Goal: Check status: Check status

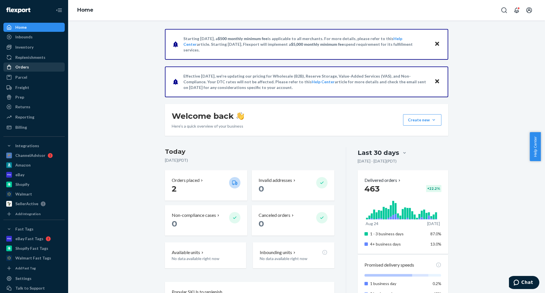
drag, startPoint x: 27, startPoint y: 71, endPoint x: 29, endPoint y: 67, distance: 4.7
click at [27, 71] on link "Orders" at bounding box center [33, 66] width 61 height 9
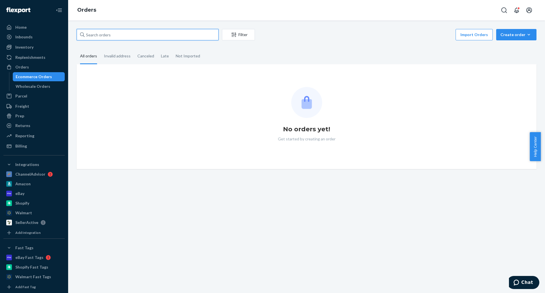
click at [123, 33] on input "text" at bounding box center [148, 34] width 142 height 11
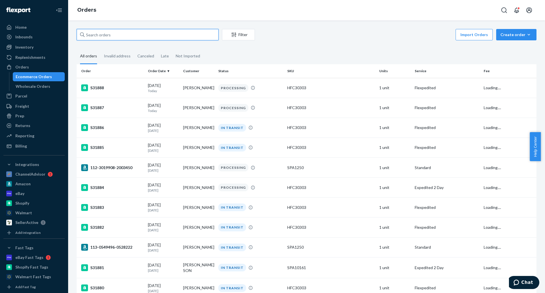
paste input "S31852"
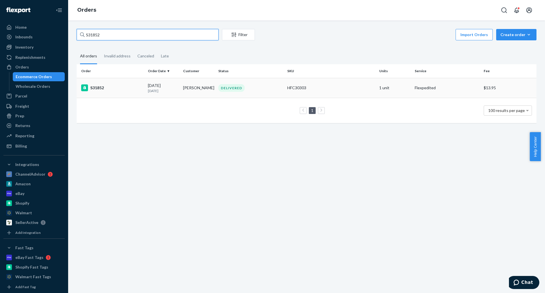
type input "S31852"
click at [194, 89] on td "[PERSON_NAME]" at bounding box center [198, 88] width 35 height 20
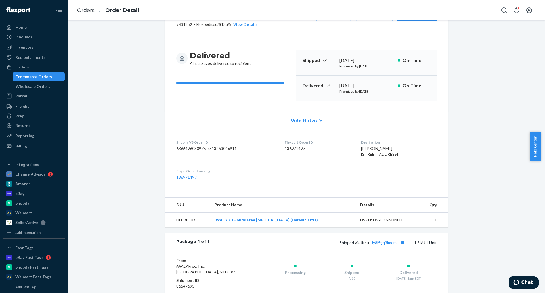
scroll to position [57, 0]
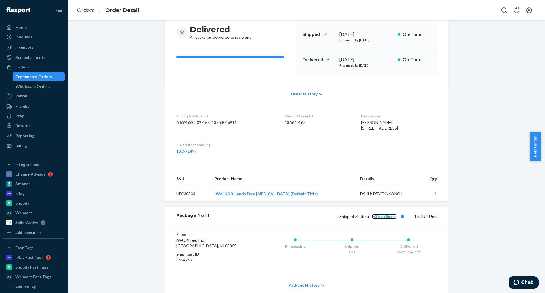
click at [387, 219] on link "ly8l5gq3lmem" at bounding box center [384, 216] width 24 height 5
